Goal: Task Accomplishment & Management: Use online tool/utility

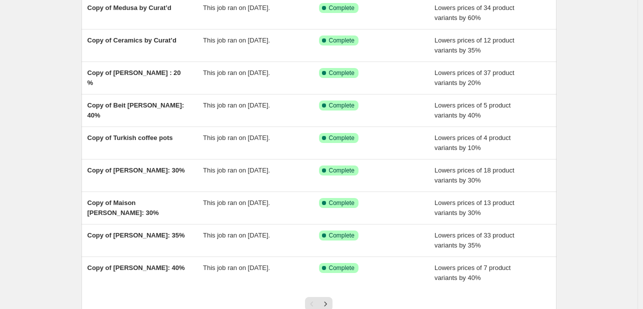
scroll to position [150, 0]
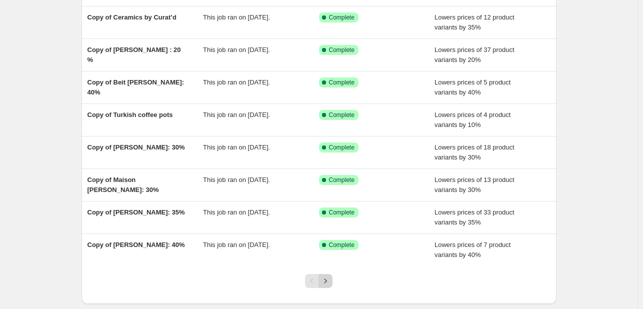
click at [330, 282] on icon "Next" at bounding box center [325, 281] width 10 height 10
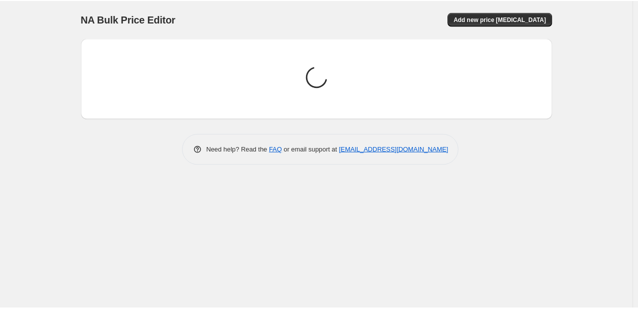
scroll to position [0, 0]
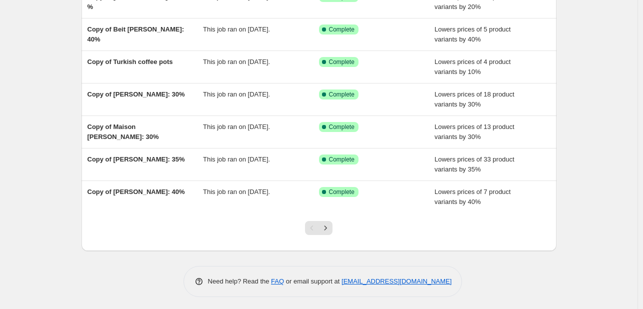
scroll to position [204, 0]
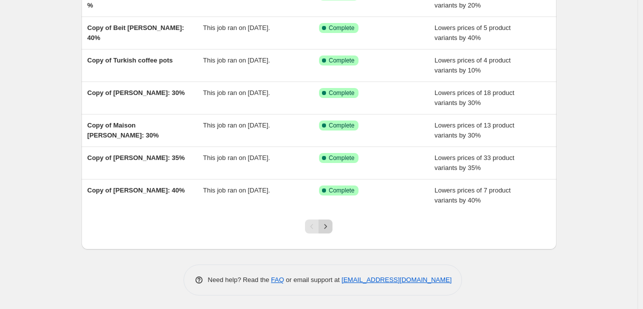
click at [330, 226] on icon "Next" at bounding box center [325, 226] width 10 height 10
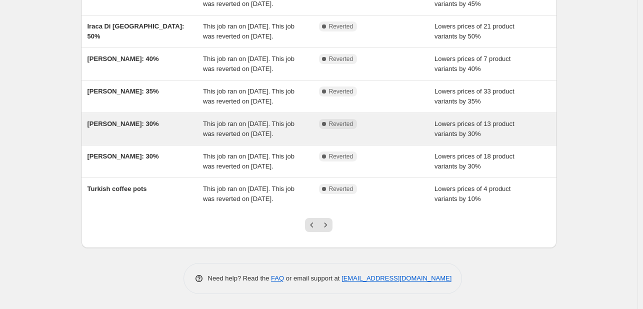
scroll to position [284, 0]
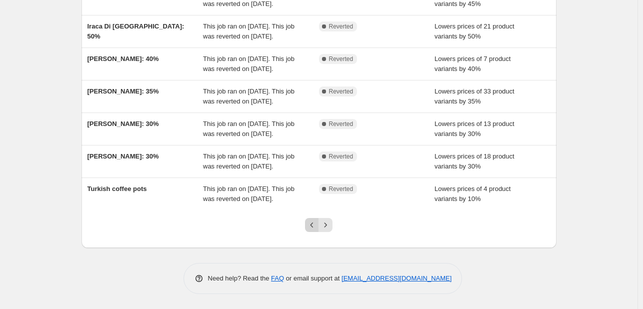
click at [310, 225] on icon "Previous" at bounding box center [312, 225] width 10 height 10
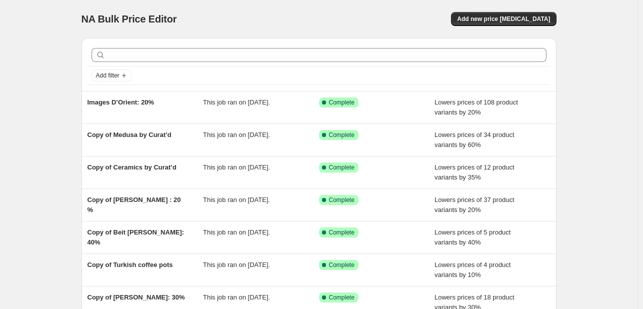
scroll to position [50, 0]
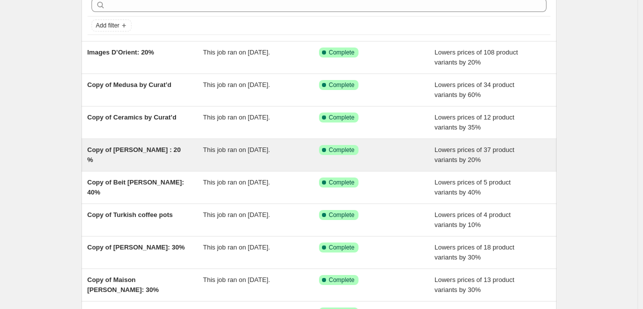
click at [148, 150] on span "Copy of [PERSON_NAME] : 20 %" at bounding box center [133, 154] width 93 height 17
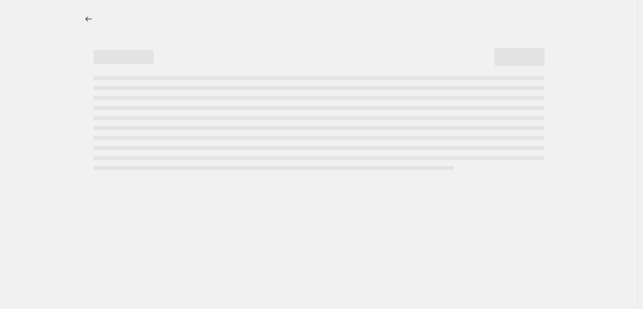
select select "percentage"
select select "collection"
